Goal: Task Accomplishment & Management: Complete application form

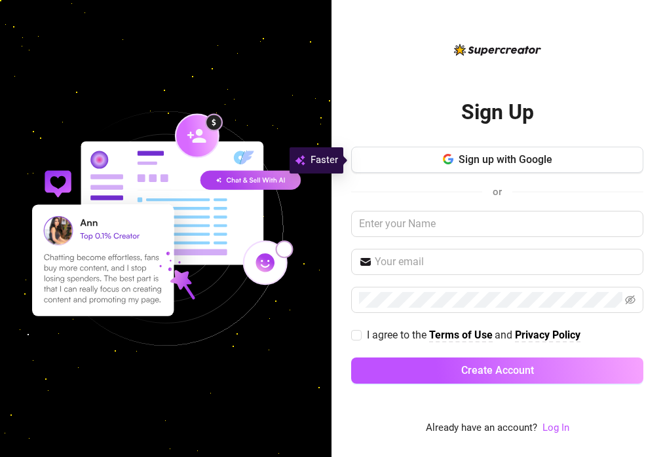
click at [478, 160] on span "Sign up with Google" at bounding box center [506, 159] width 94 height 12
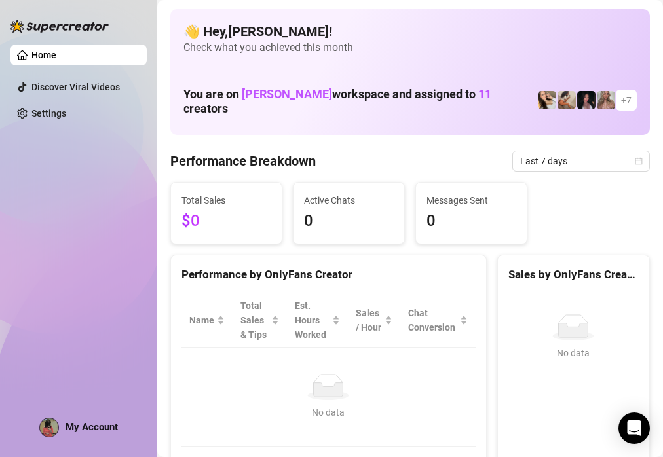
click at [176, 183] on div "Total Sales $0" at bounding box center [226, 214] width 111 height 62
click at [303, 105] on div "You are on [PERSON_NAME] workspace and assigned to 11 creators + 7" at bounding box center [409, 100] width 453 height 43
